Goal: Transaction & Acquisition: Purchase product/service

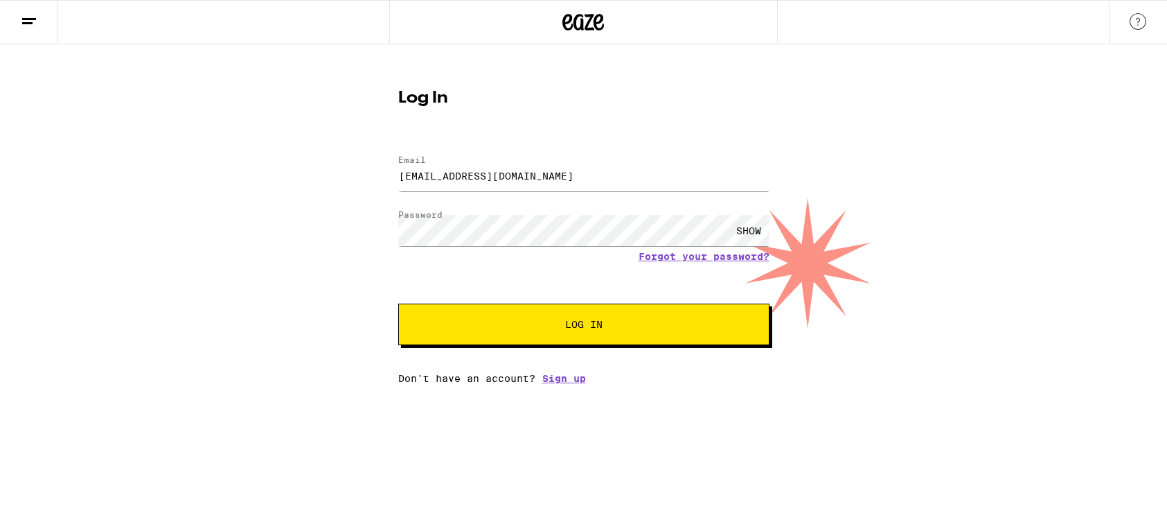
click at [546, 326] on span "Log In" at bounding box center [583, 324] width 259 height 10
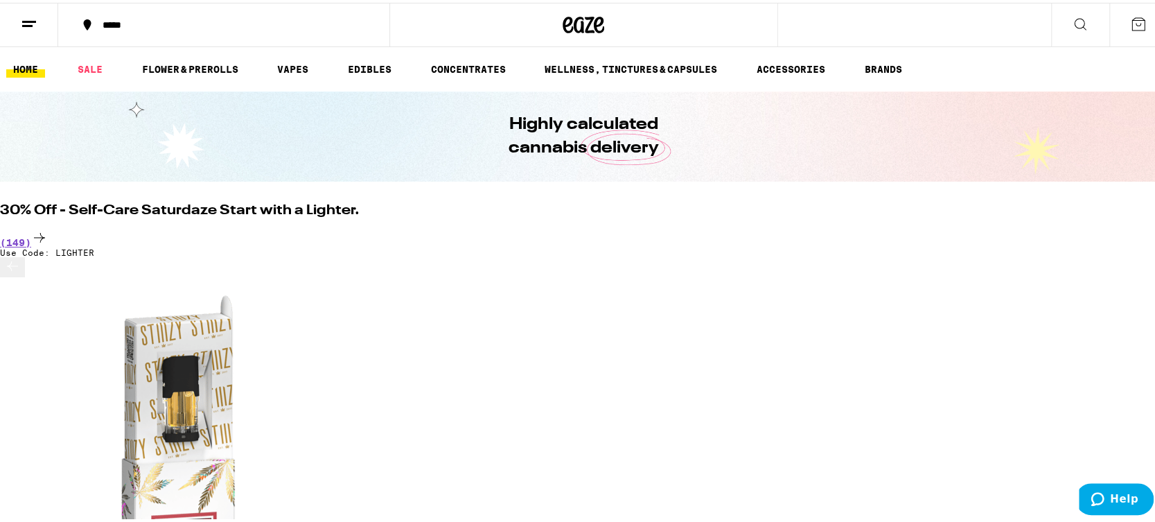
click at [1072, 20] on icon at bounding box center [1080, 21] width 17 height 17
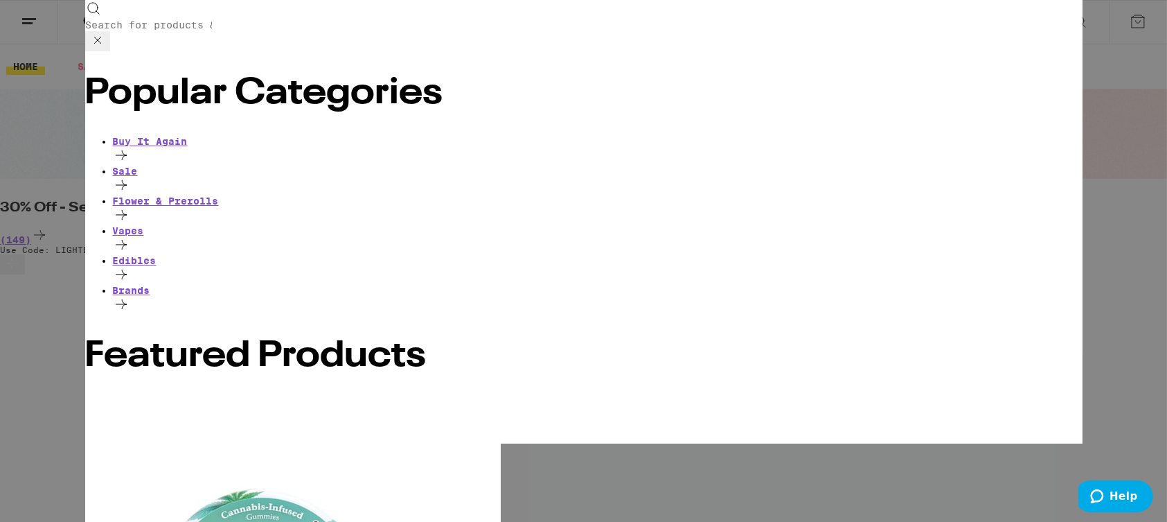
click at [213, 21] on input "Search for Products" at bounding box center [148, 25] width 127 height 12
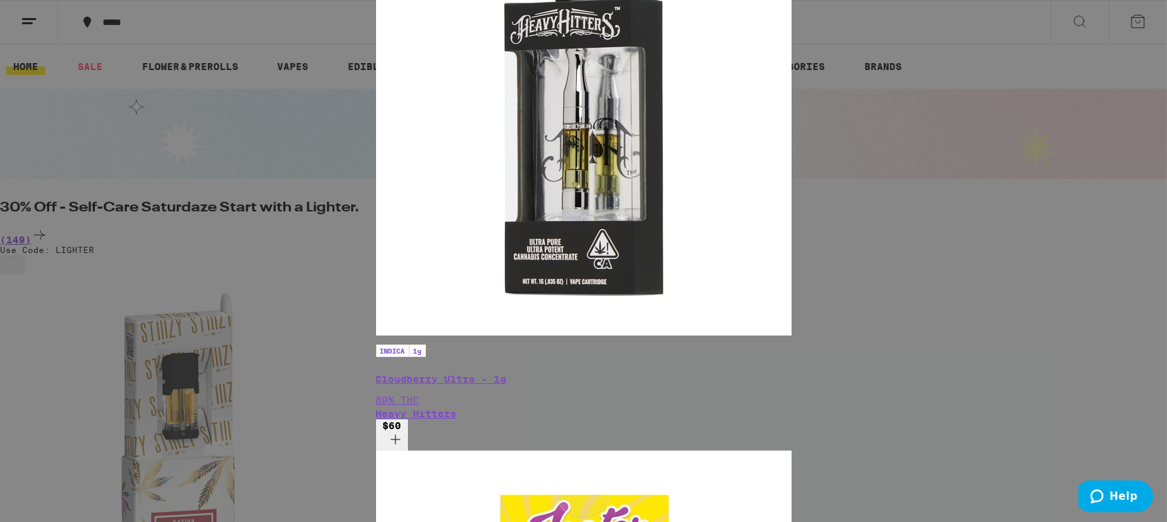
type input "u"
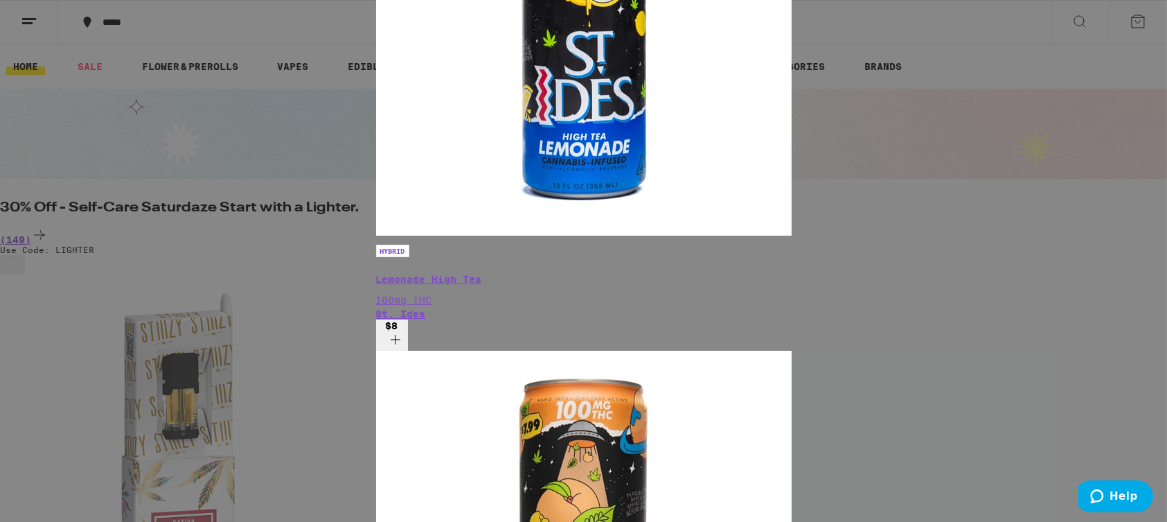
type input "ides"
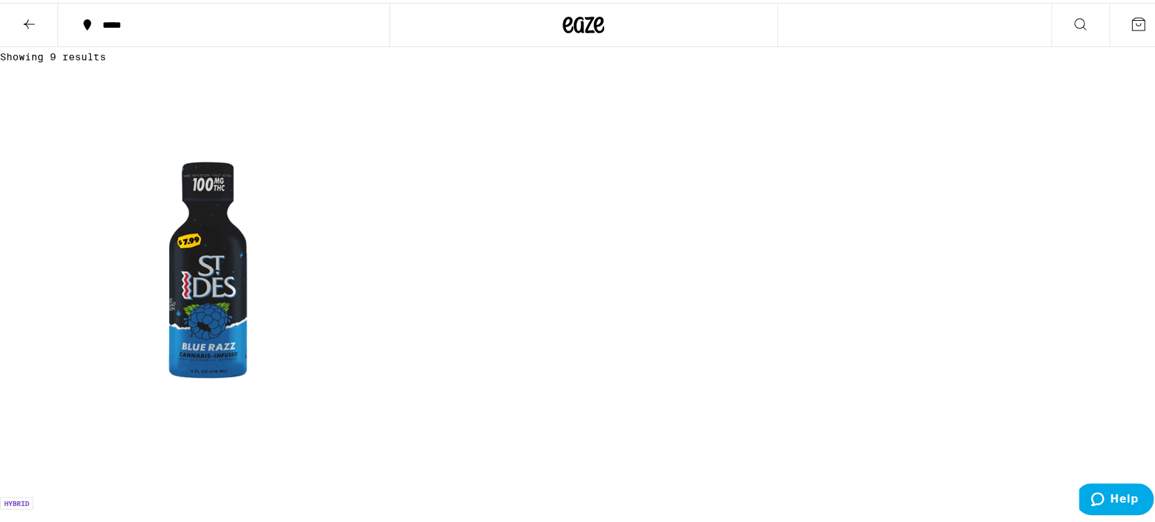
scroll to position [173, 0]
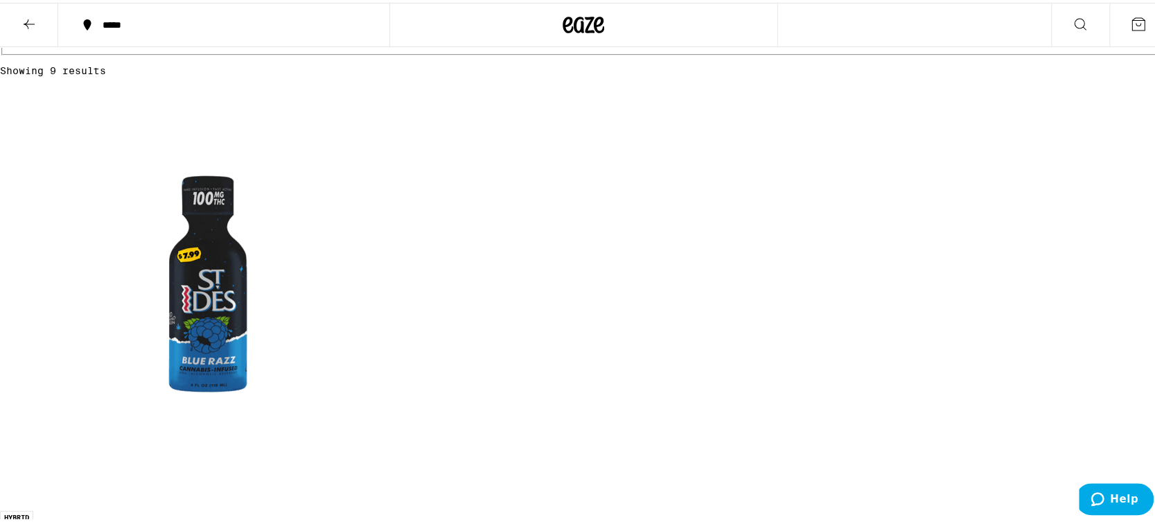
click at [389, 303] on img "Open page for Blue Raz Shot - 100mg from St. Ides" at bounding box center [208, 291] width 416 height 416
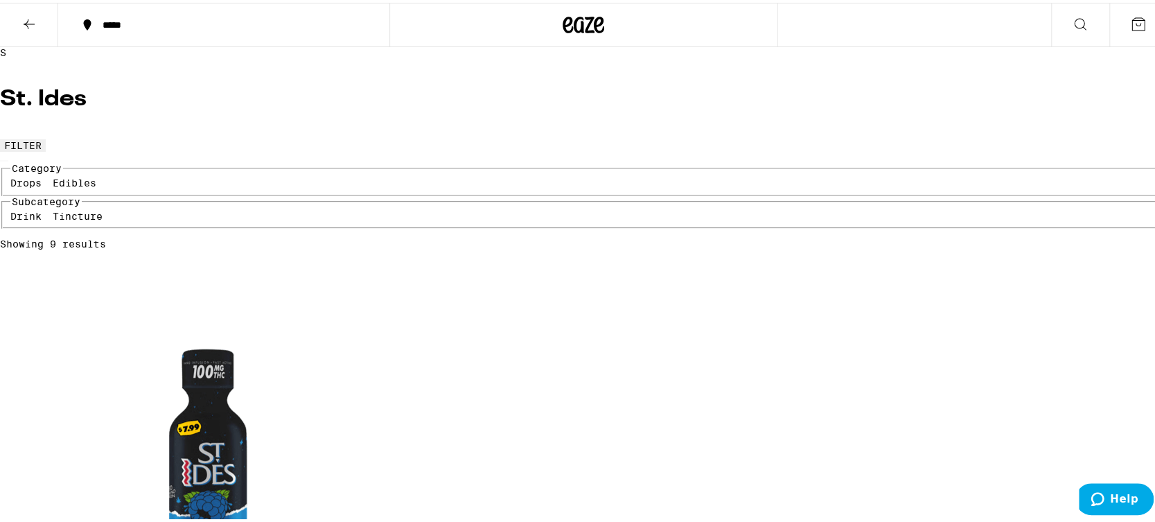
click at [6, 32] on button at bounding box center [29, 23] width 58 height 44
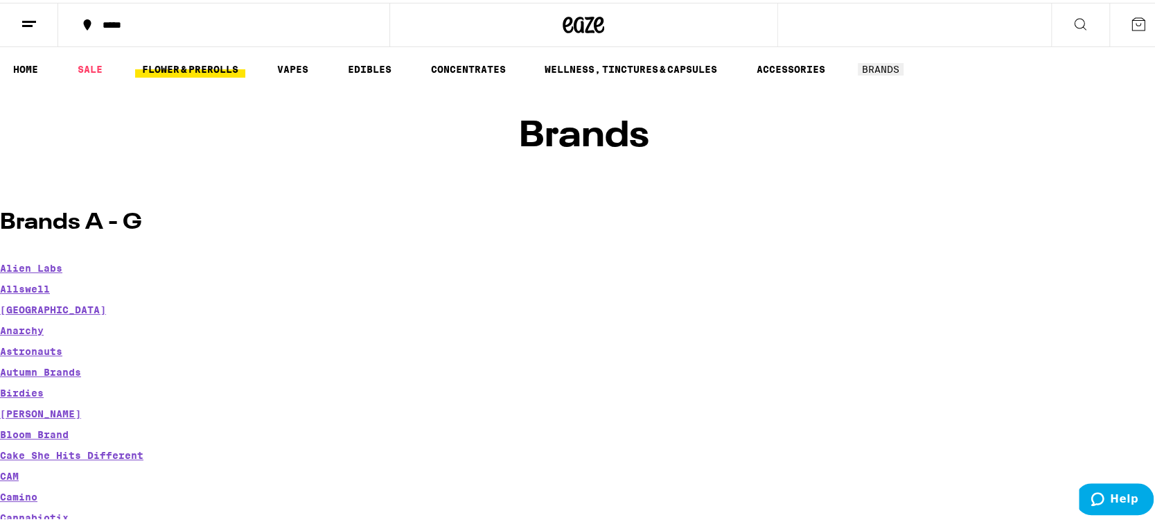
click at [197, 62] on link "FLOWER & PREROLLS" at bounding box center [190, 66] width 110 height 17
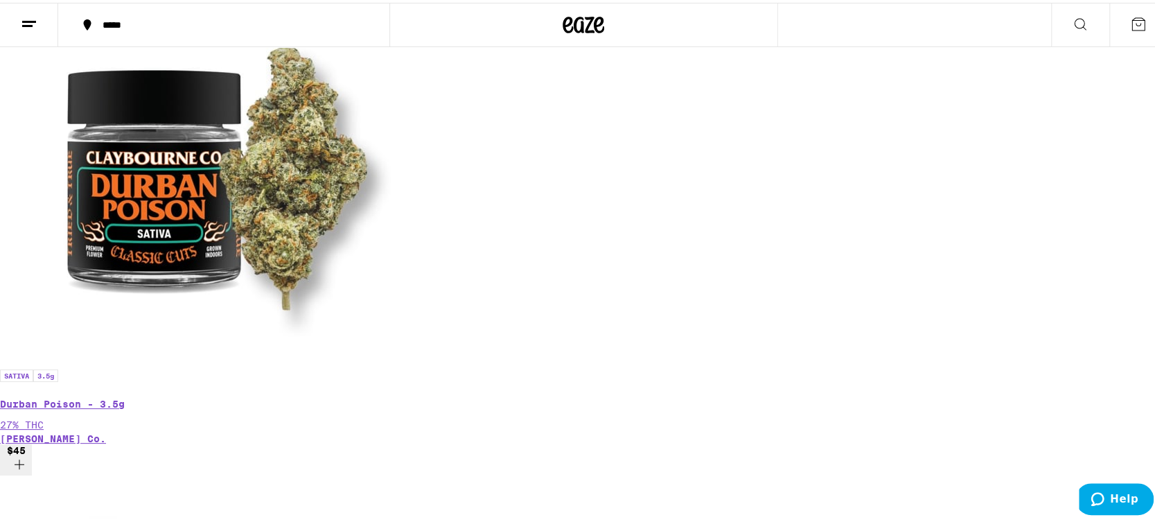
scroll to position [346, 0]
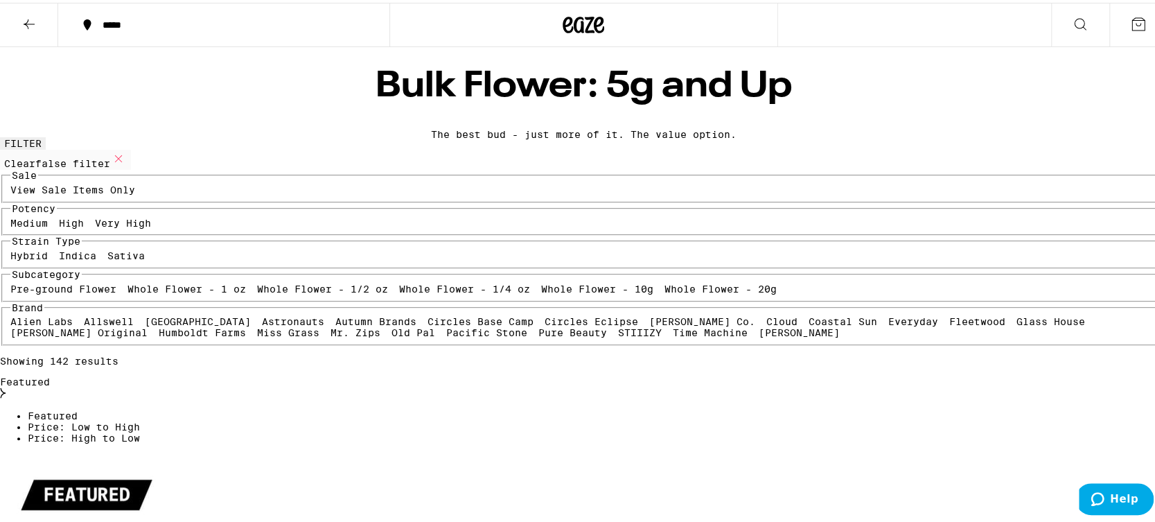
click at [96, 258] on label "Indica" at bounding box center [77, 252] width 37 height 11
click at [62, 250] on input "Indica" at bounding box center [62, 249] width 1 height 1
checkbox input "true"
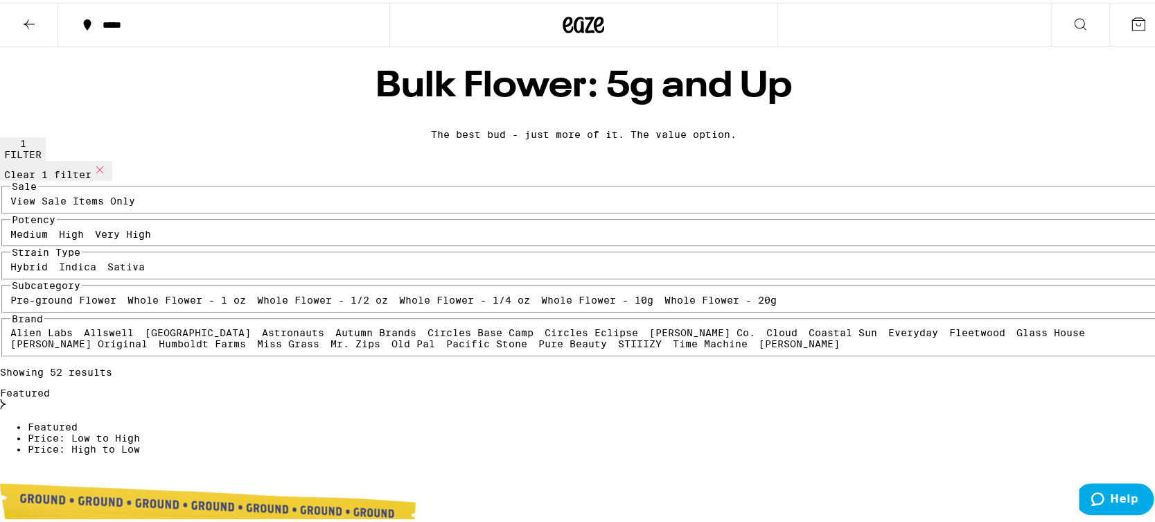
scroll to position [260, 0]
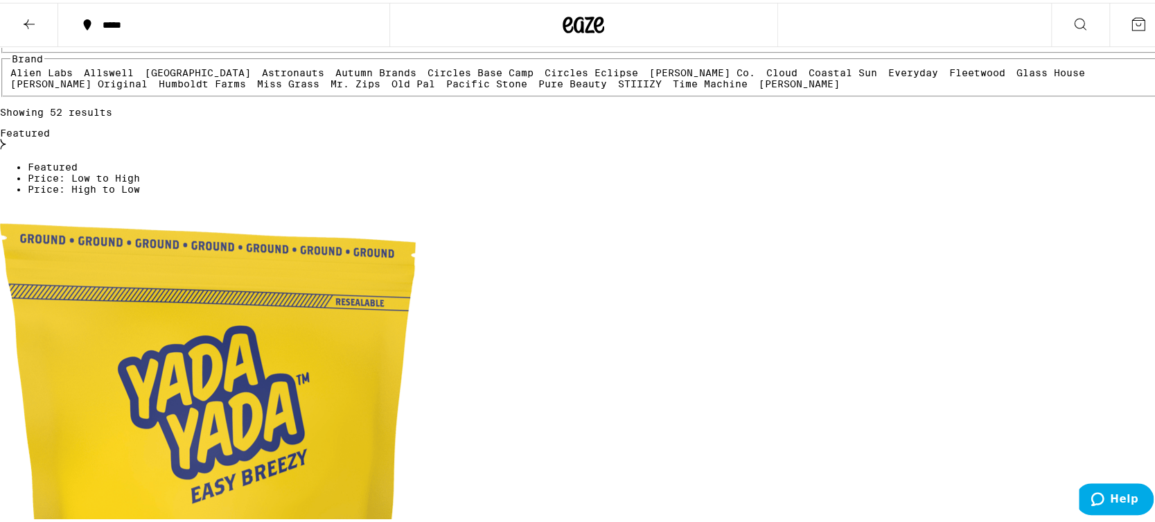
click at [177, 43] on label "Whole Flower - 1 oz" at bounding box center [186, 37] width 118 height 11
click at [131, 35] on input "Whole Flower - 1 oz" at bounding box center [130, 34] width 1 height 1
checkbox input "true"
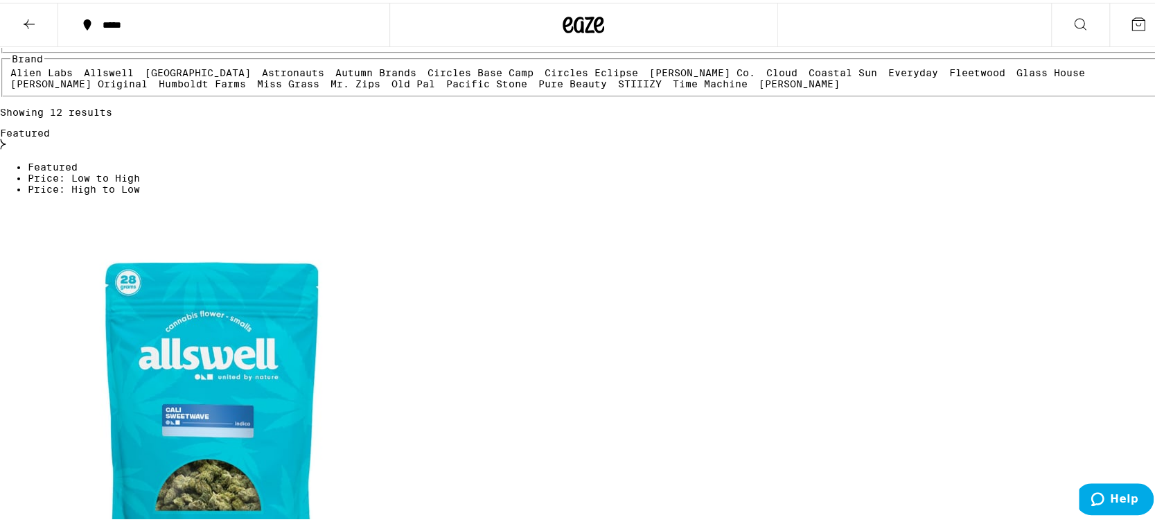
click at [257, 43] on label "Whole Flower - 1/2 oz" at bounding box center [322, 37] width 131 height 11
click at [260, 35] on input "Whole Flower - 1/2 oz" at bounding box center [260, 34] width 1 height 1
checkbox input "true"
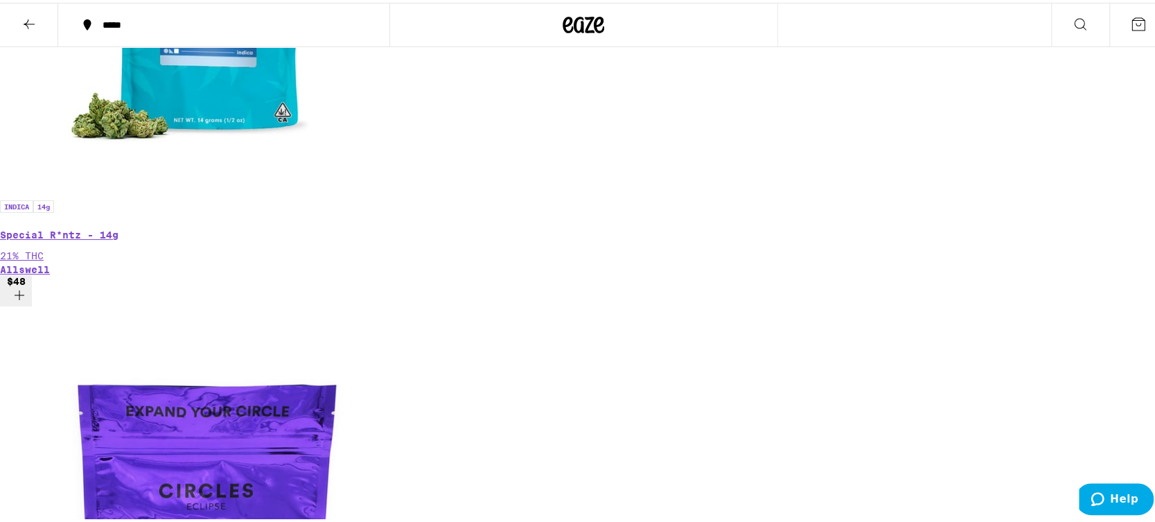
scroll to position [1212, 0]
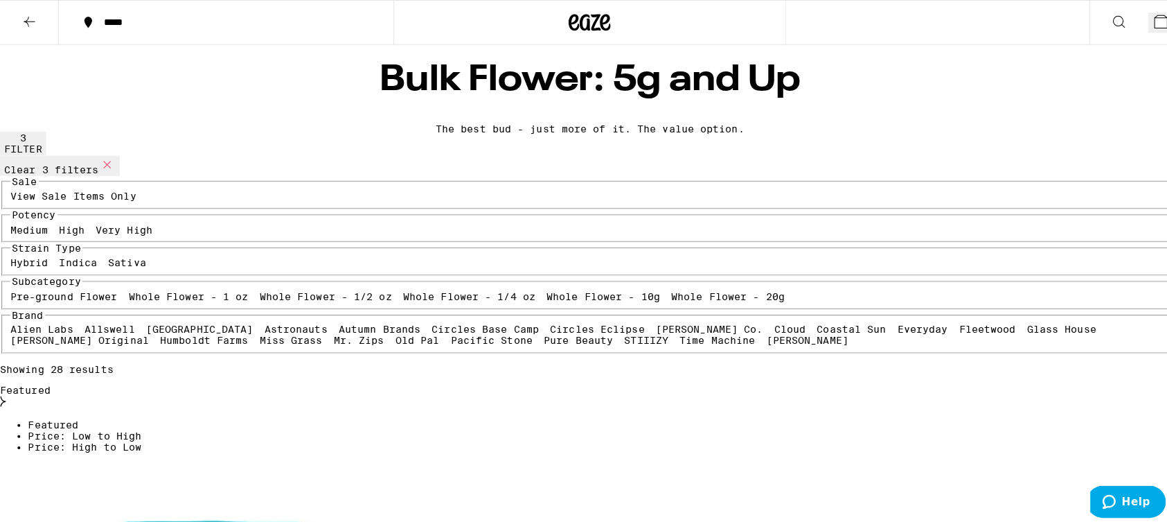
scroll to position [0, 0]
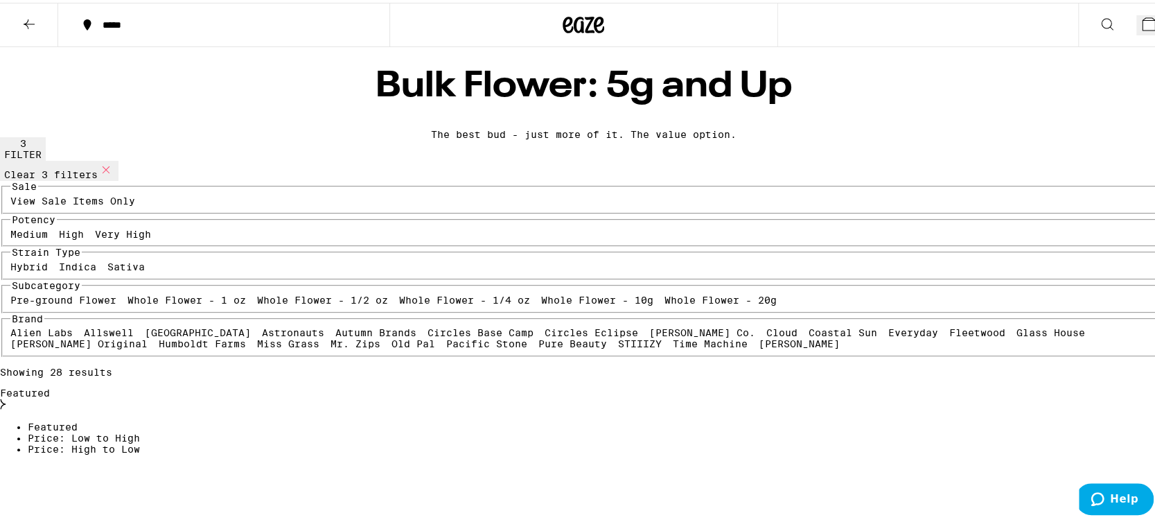
click at [1140, 14] on icon at bounding box center [1148, 21] width 17 height 17
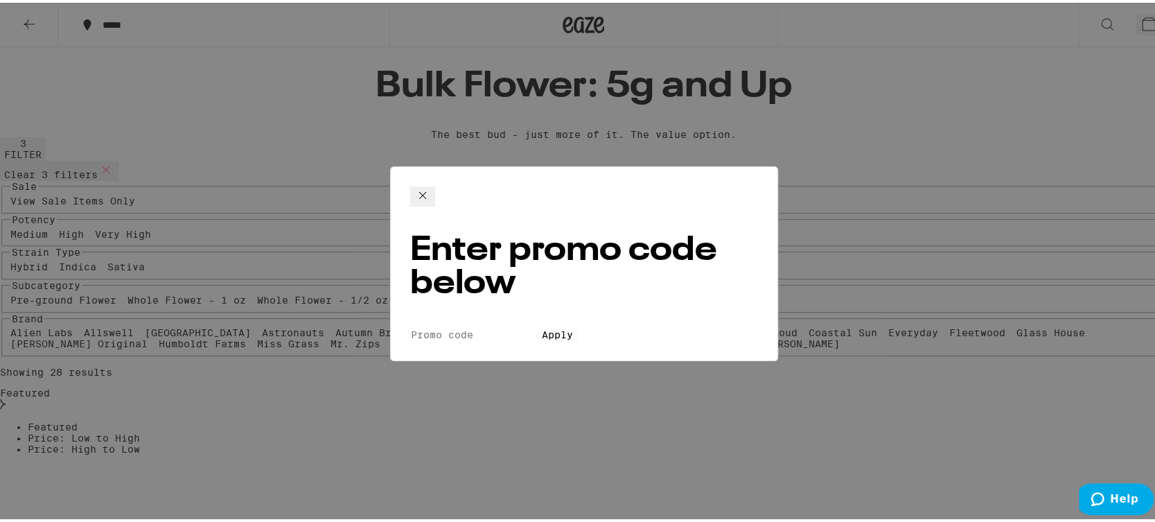
click at [481, 326] on input "Promo Code" at bounding box center [473, 332] width 127 height 12
type input "lighter"
click at [568, 326] on button "Apply" at bounding box center [557, 332] width 39 height 12
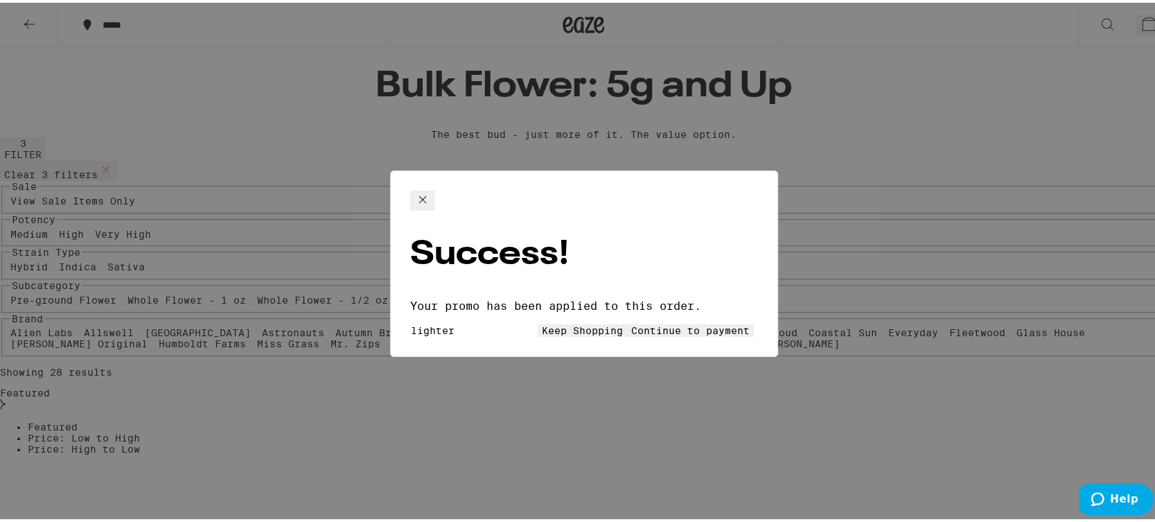
click at [542, 322] on span "Keep Shopping" at bounding box center [582, 327] width 81 height 11
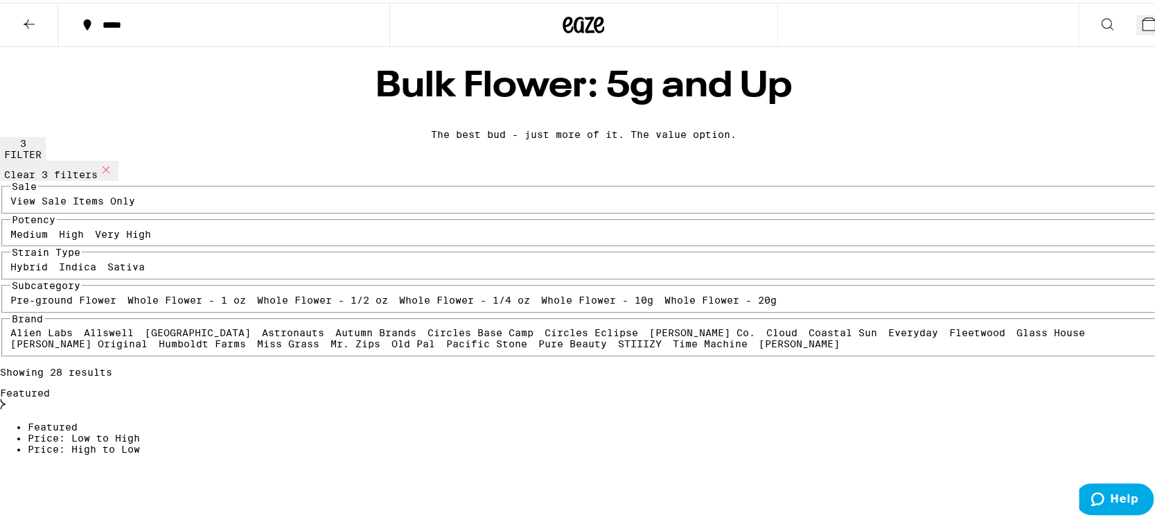
click at [1136, 12] on button "1" at bounding box center [1151, 22] width 31 height 20
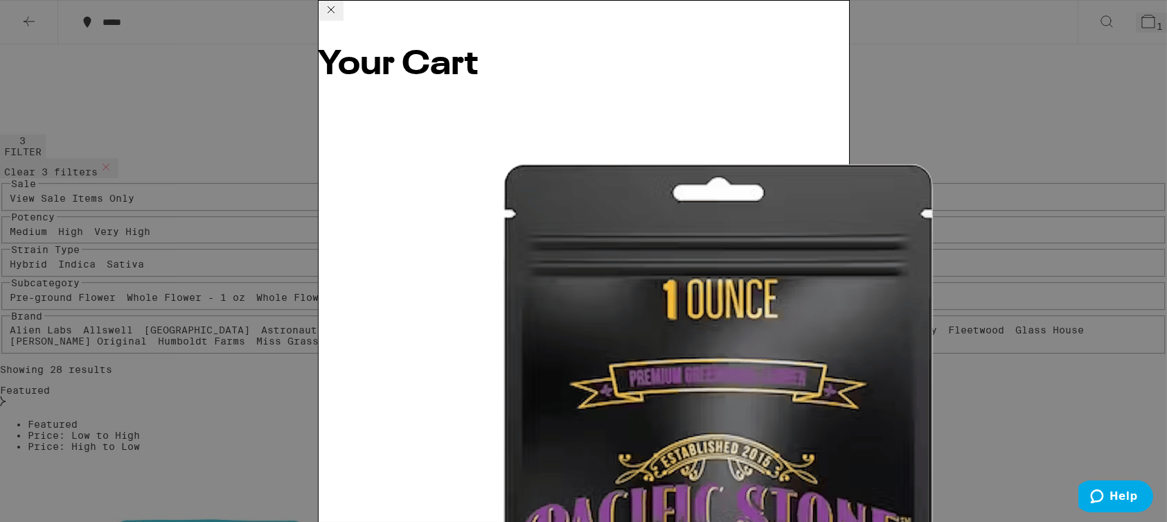
click at [339, 18] on icon at bounding box center [331, 9] width 17 height 17
